Goal: Communication & Community: Answer question/provide support

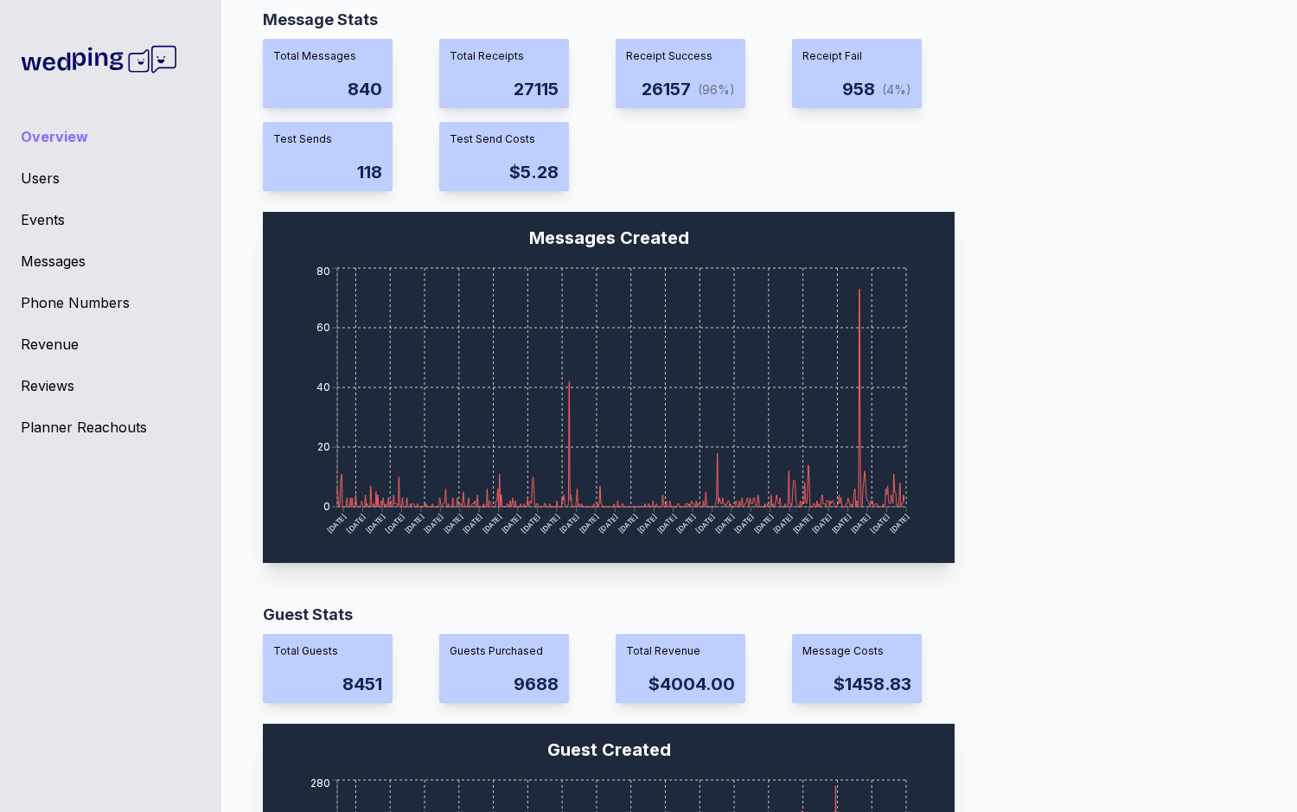
scroll to position [1244, 0]
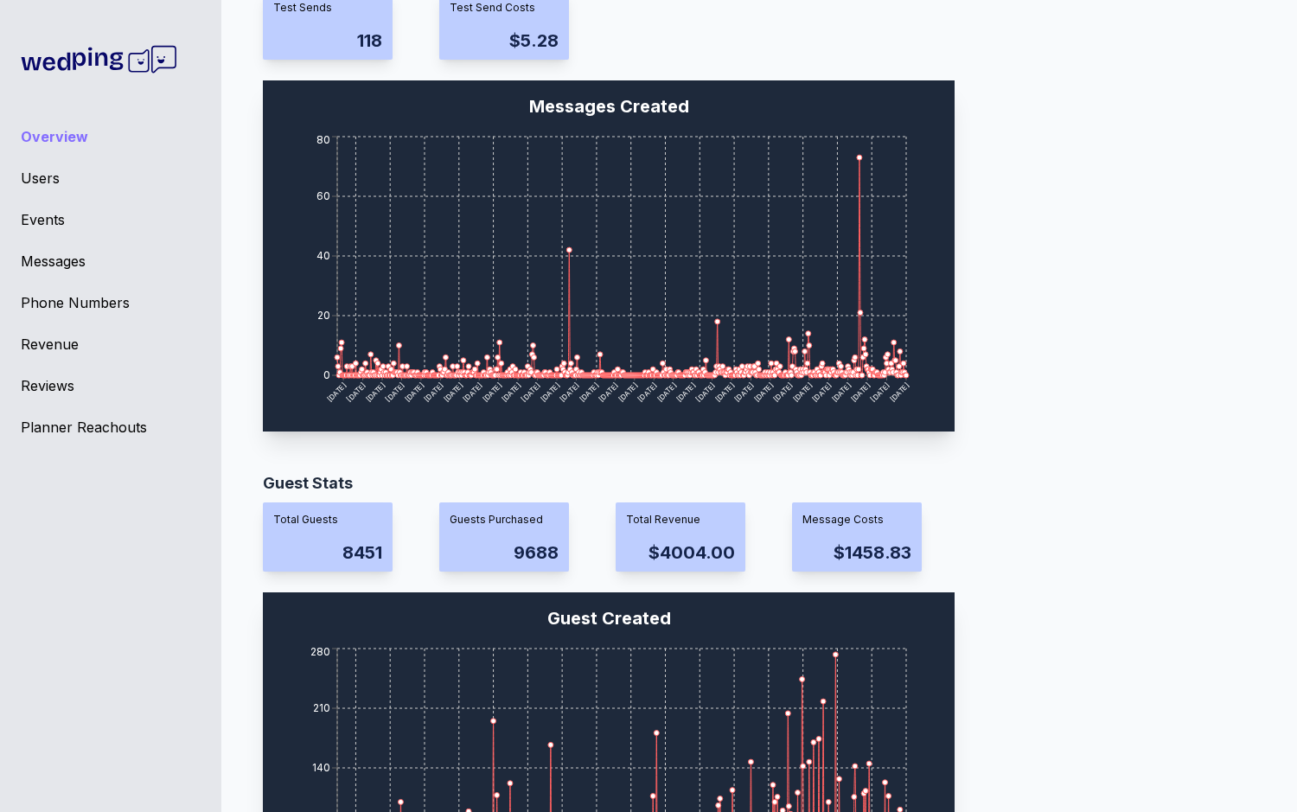
click at [60, 224] on div "Events" at bounding box center [111, 219] width 180 height 21
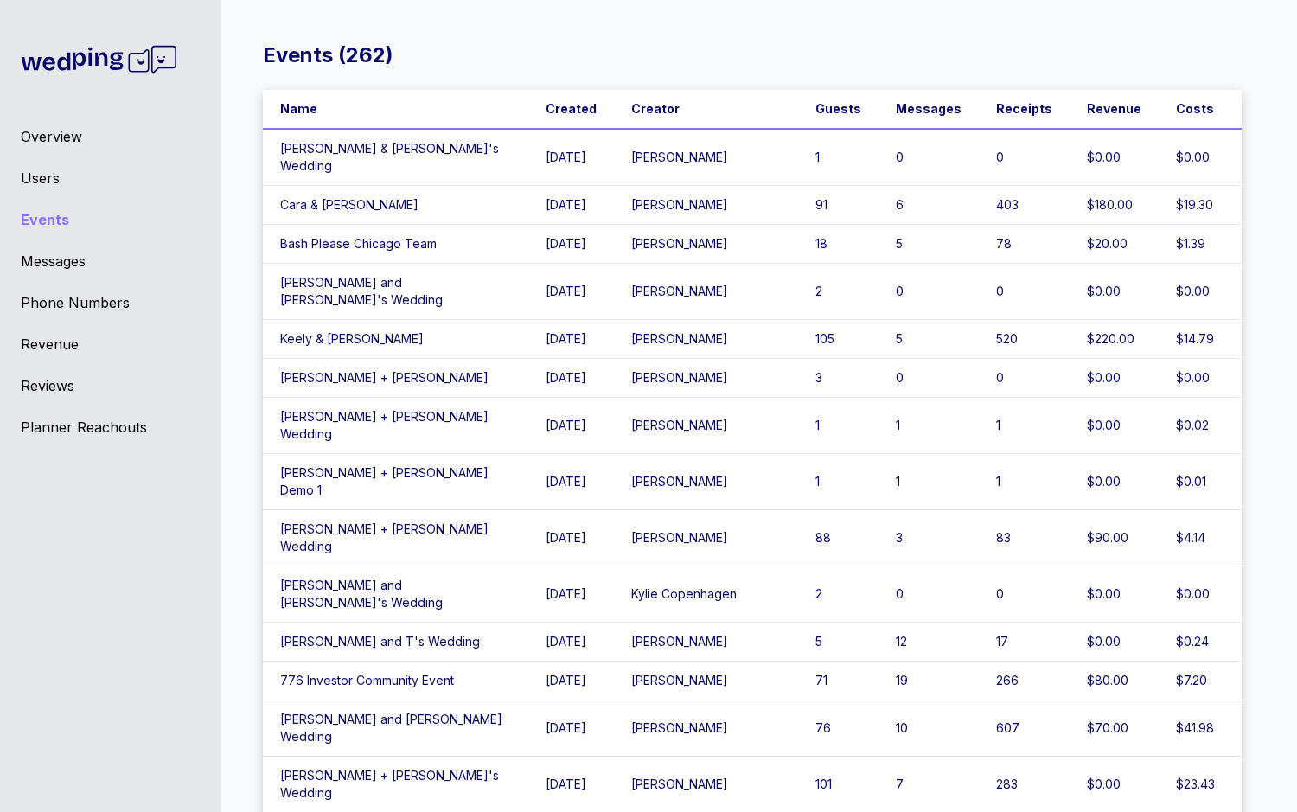
click at [51, 265] on div "Messages" at bounding box center [111, 261] width 180 height 21
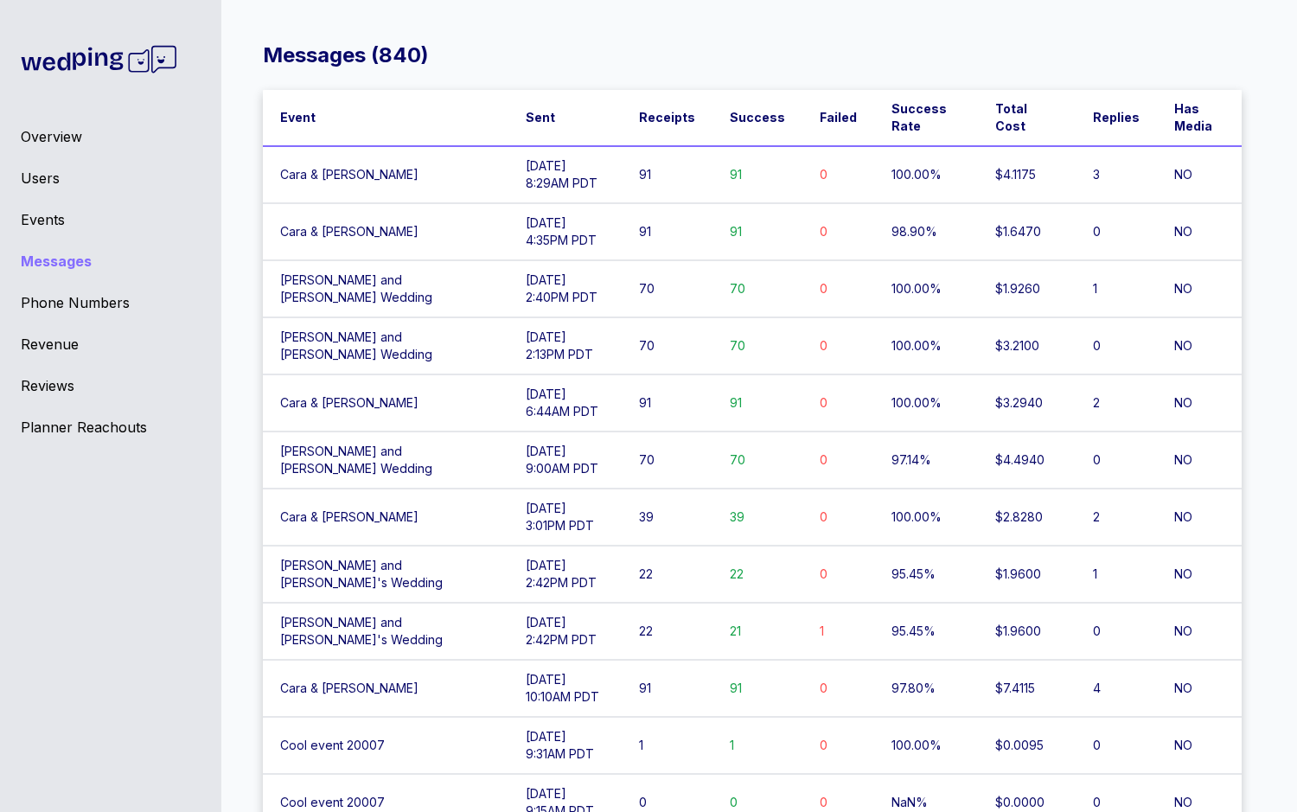
click at [434, 200] on td "Cara & [PERSON_NAME]" at bounding box center [386, 174] width 246 height 57
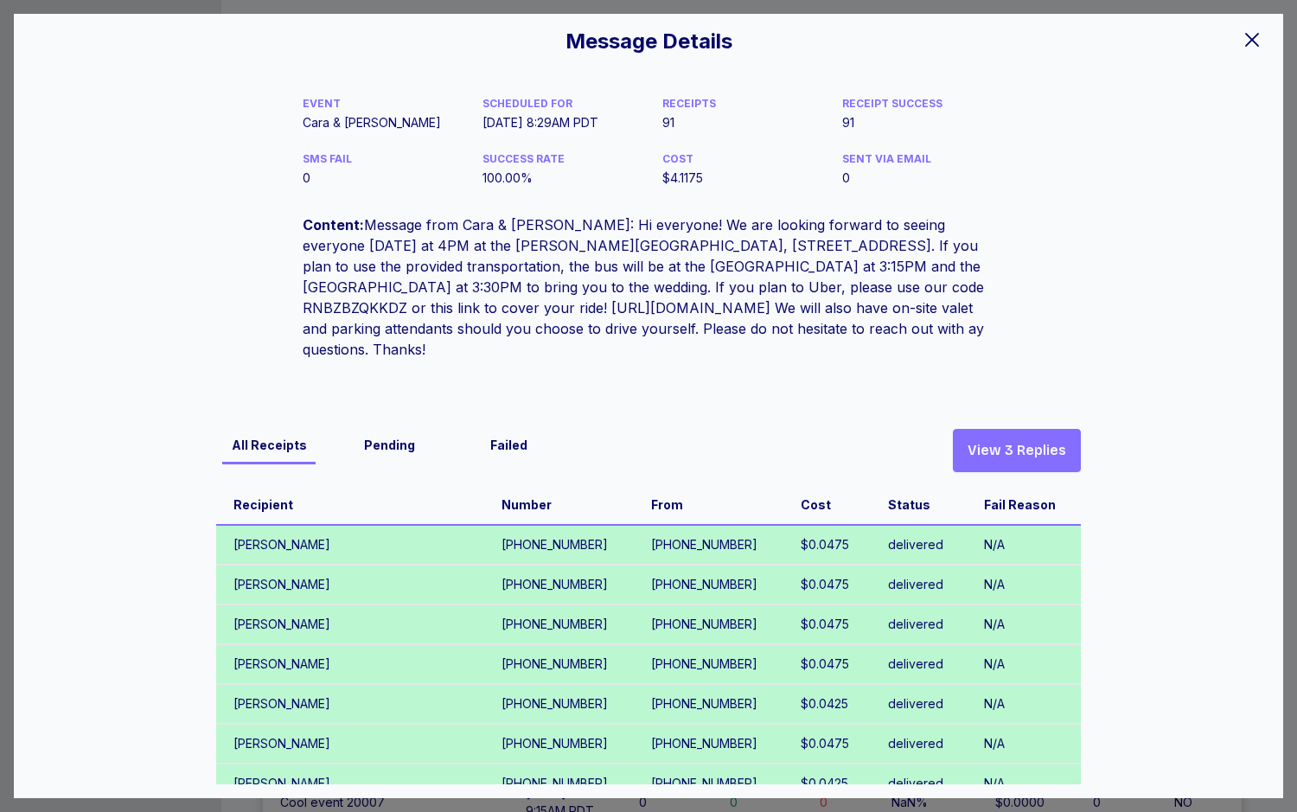
click at [1020, 440] on span "View 3 Replies" at bounding box center [1017, 450] width 99 height 21
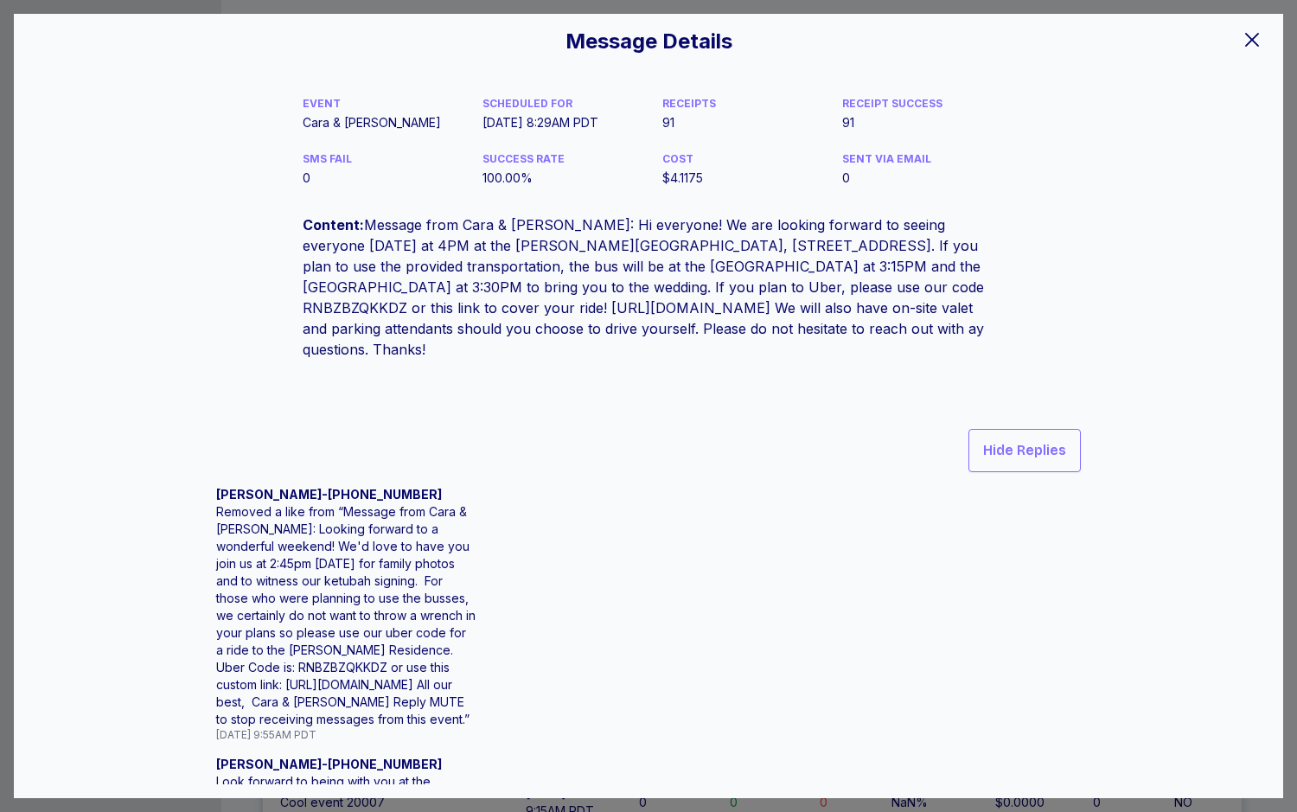
scroll to position [93, 0]
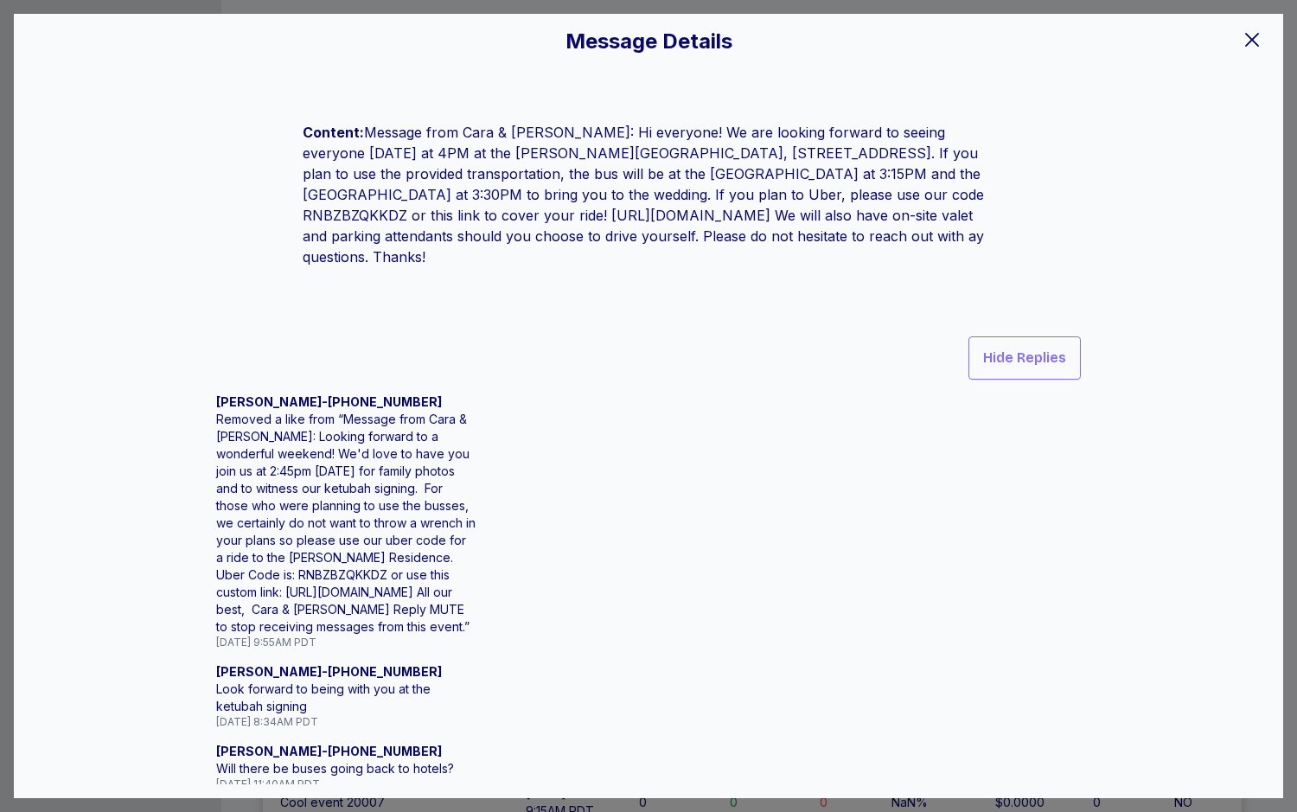
click at [1242, 38] on icon at bounding box center [1252, 39] width 21 height 21
